Goal: Task Accomplishment & Management: Manage account settings

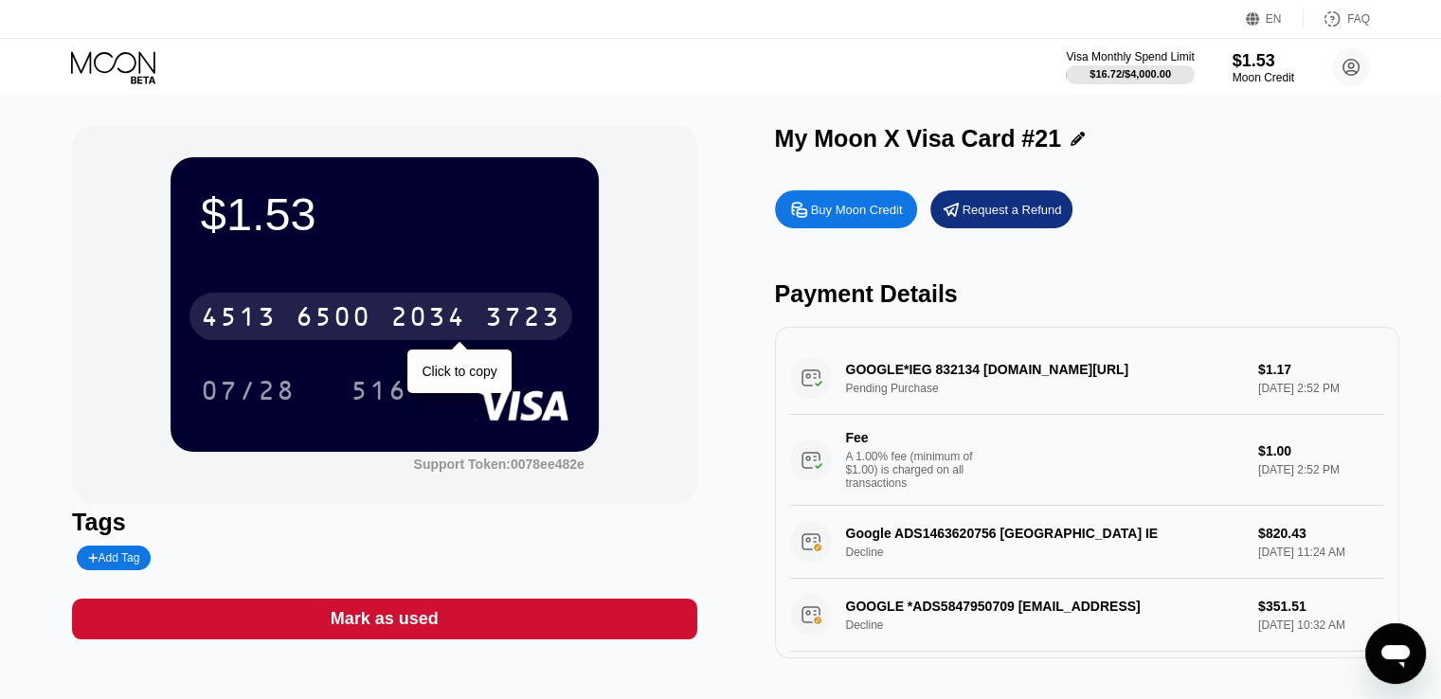
click at [558, 297] on div "[CREDIT_CARD_NUMBER]" at bounding box center [380, 316] width 383 height 47
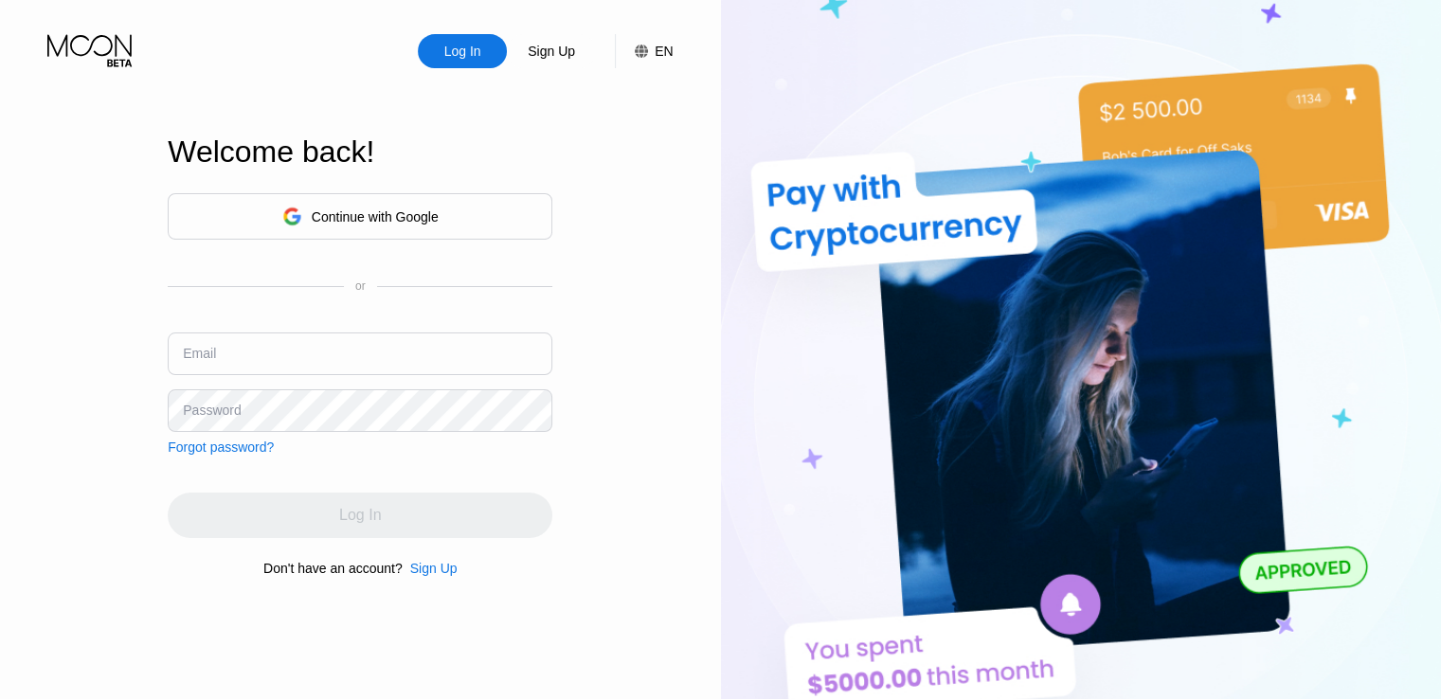
click at [411, 213] on div "Continue with Google" at bounding box center [375, 216] width 127 height 15
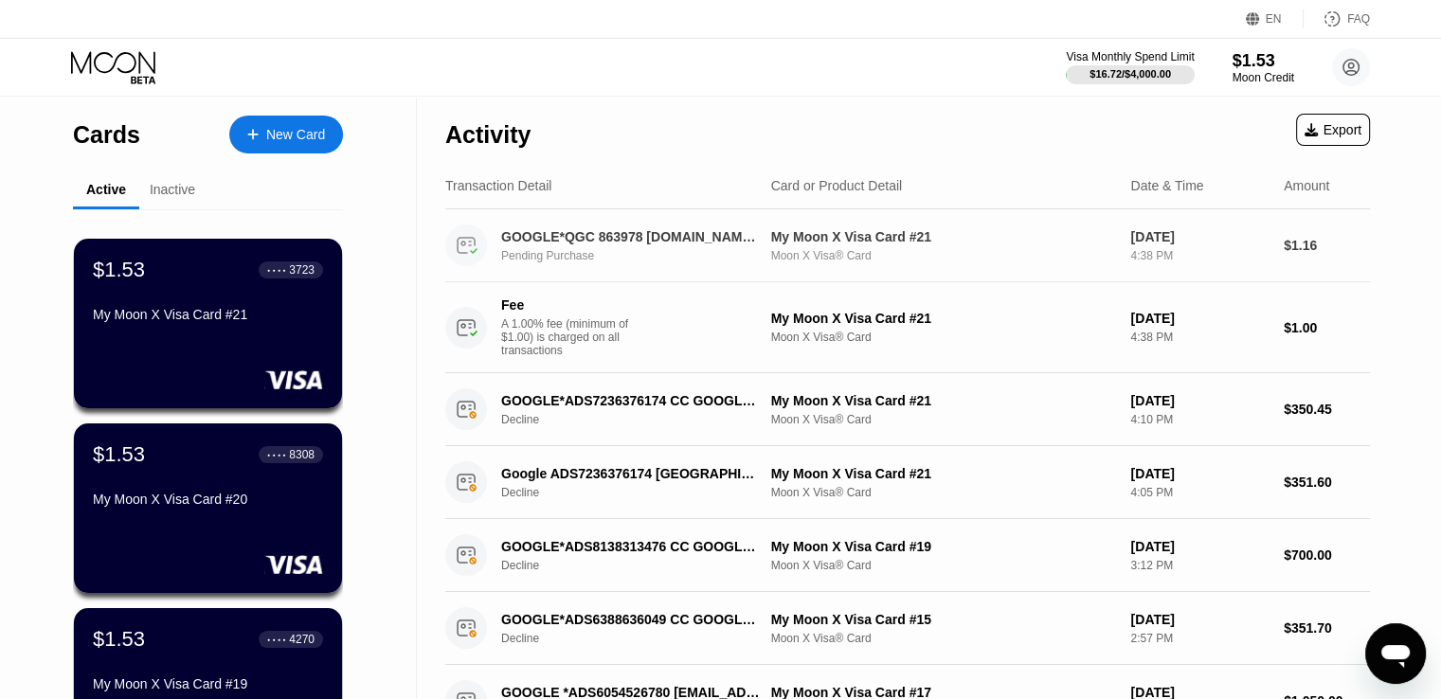
click at [682, 247] on div "GOOGLE*QGC 863978 G.CO/HELPPAY#GB Pending Purchase" at bounding box center [640, 245] width 279 height 33
